Goal: Information Seeking & Learning: Find specific fact

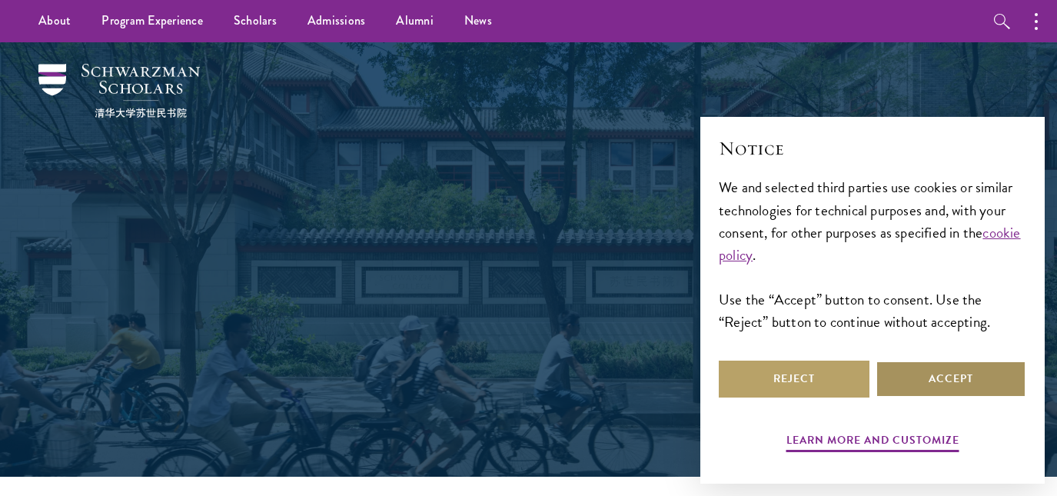
click at [948, 377] on button "Accept" at bounding box center [950, 378] width 151 height 37
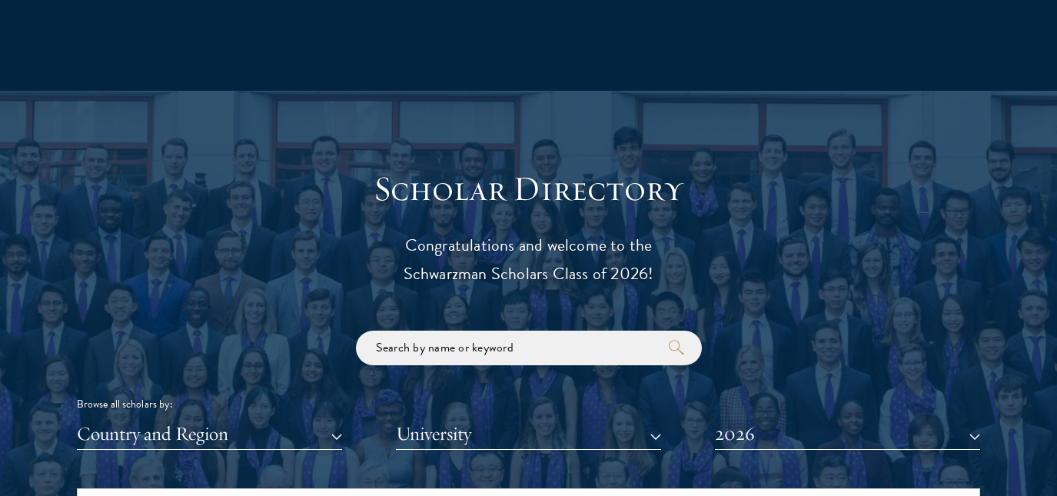
scroll to position [1698, 0]
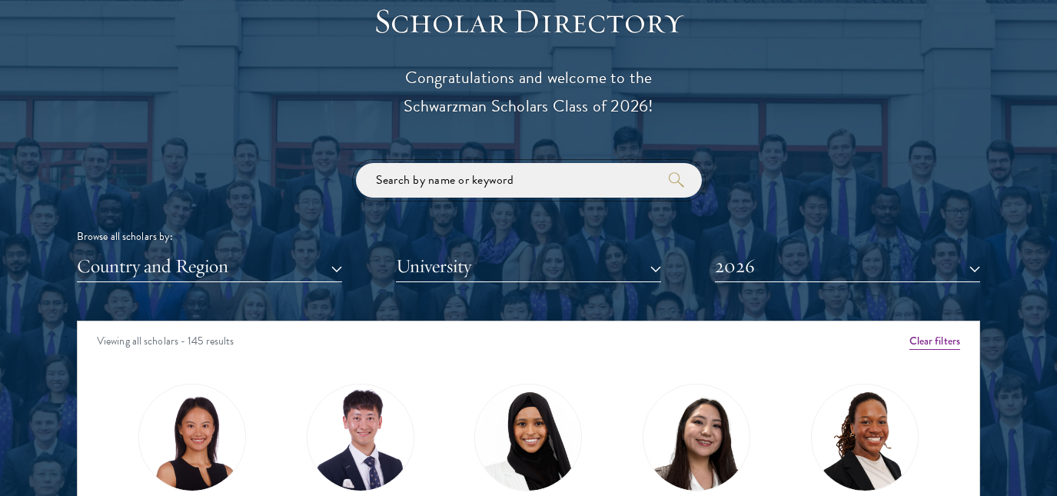
click at [502, 175] on input "search" at bounding box center [529, 180] width 346 height 35
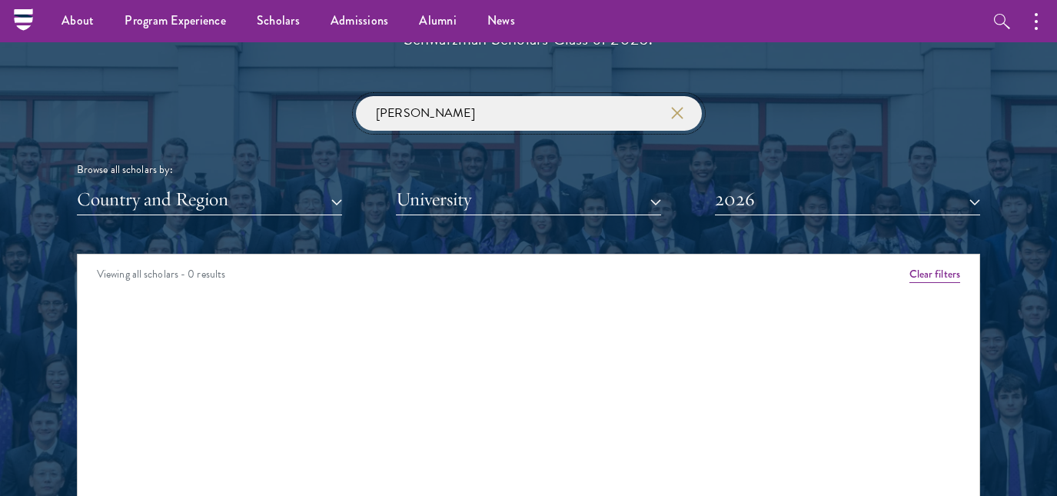
scroll to position [1754, 0]
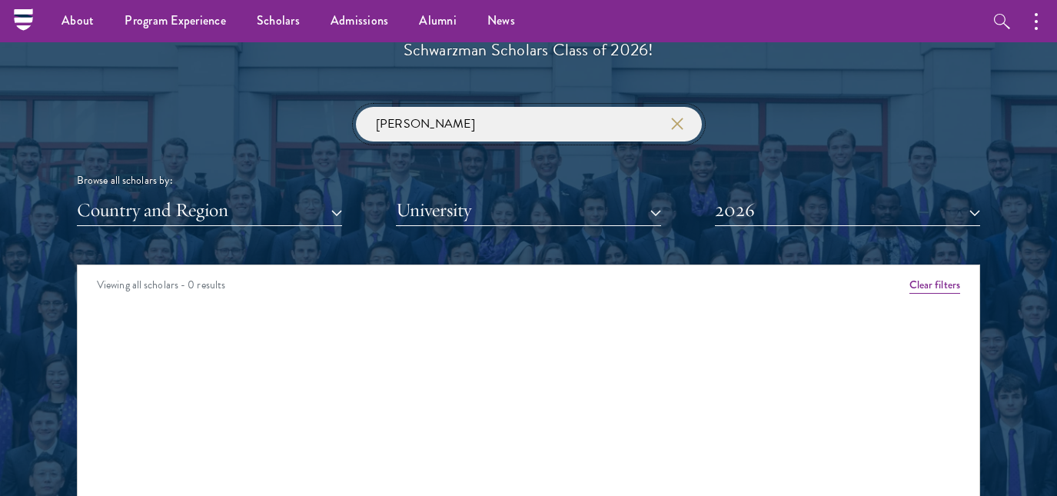
type input "[PERSON_NAME]"
click at [916, 212] on button "2026" at bounding box center [847, 210] width 265 height 32
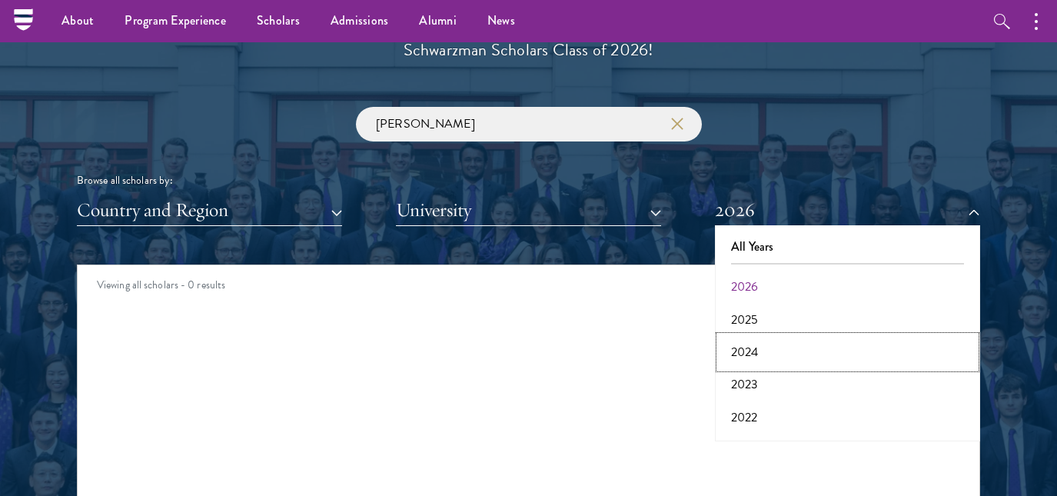
click at [795, 350] on button "2024" at bounding box center [847, 352] width 256 height 32
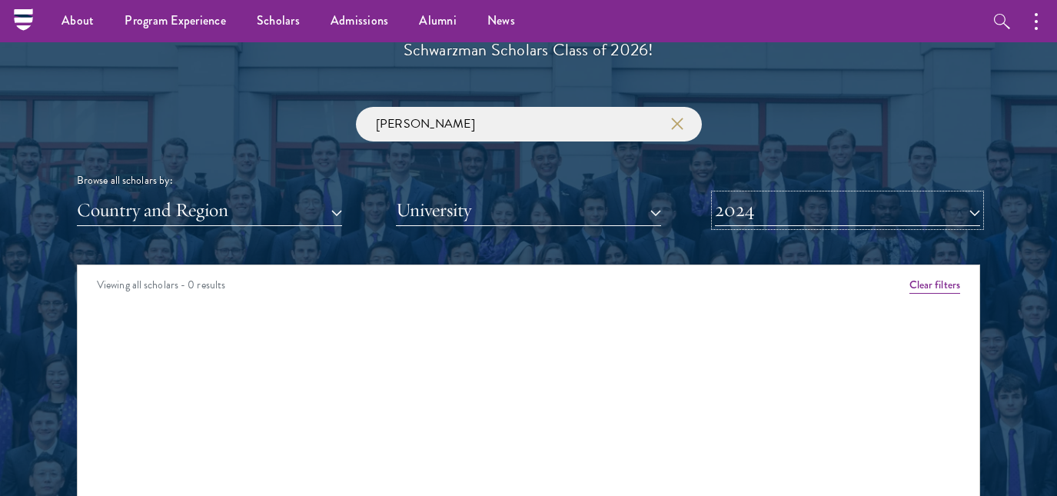
click at [778, 217] on button "2024" at bounding box center [847, 210] width 265 height 32
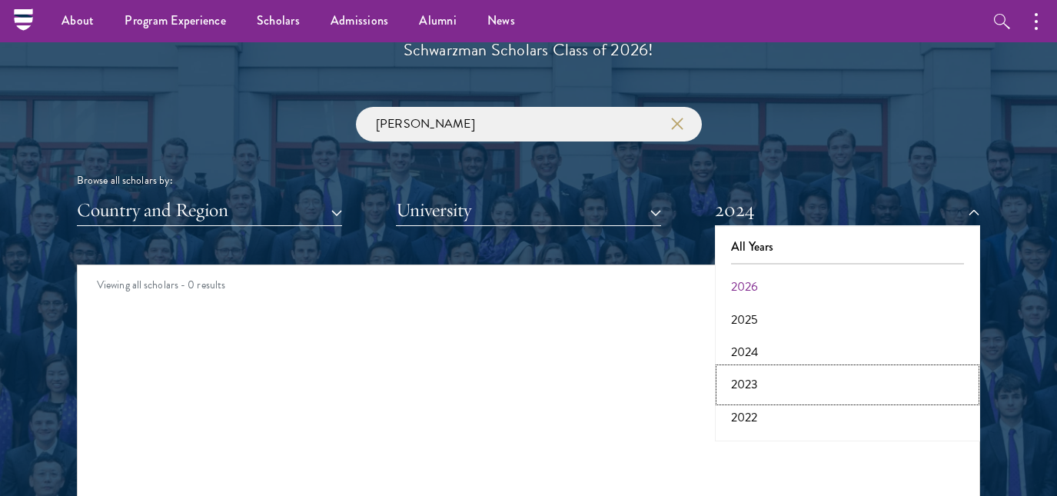
click at [762, 378] on button "2023" at bounding box center [847, 384] width 256 height 32
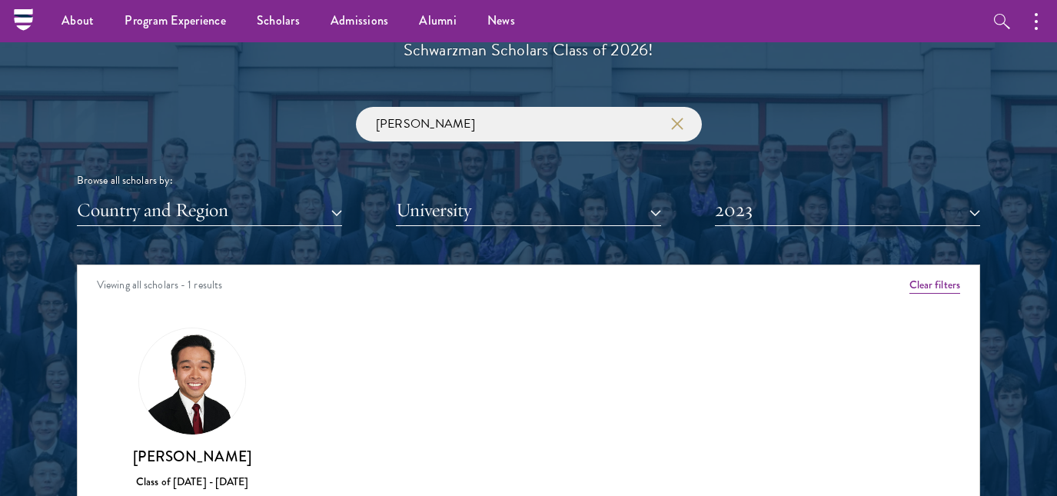
click at [175, 382] on img at bounding box center [192, 381] width 106 height 106
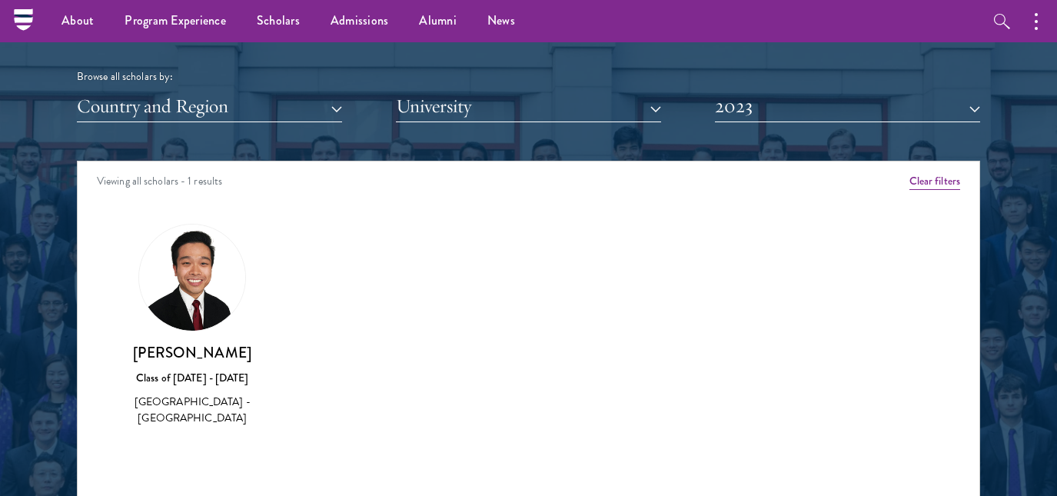
scroll to position [1857, 0]
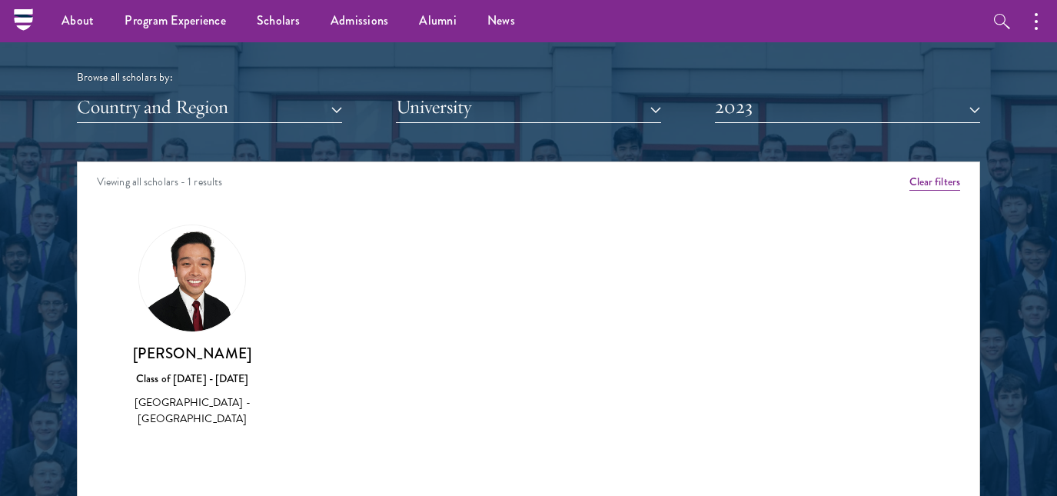
click at [185, 292] on img at bounding box center [192, 278] width 106 height 106
